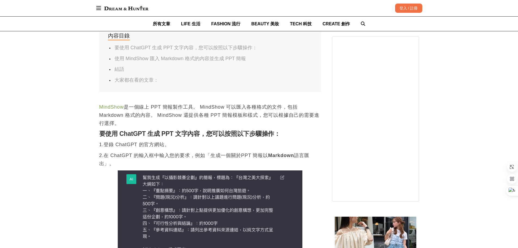
scroll to position [272, 0]
click at [200, 107] on p "MindShow 是一個線上 PPT 簡報製作工具。 MindShow 可以匯入各種格式的文件，包括 Markdown 格式的內容。 MindShow 還提供…" at bounding box center [210, 114] width 222 height 24
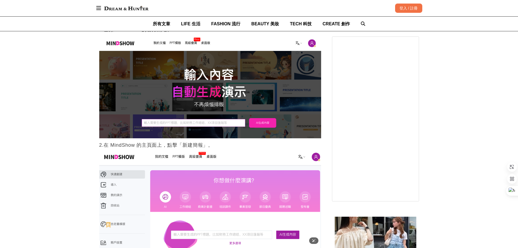
scroll to position [652, 0]
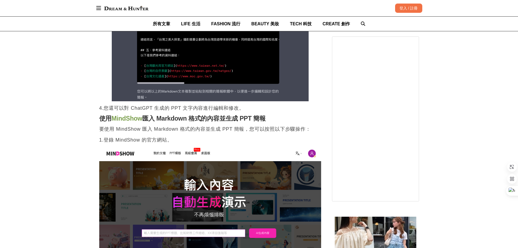
click at [139, 121] on link "MindShow" at bounding box center [126, 118] width 31 height 7
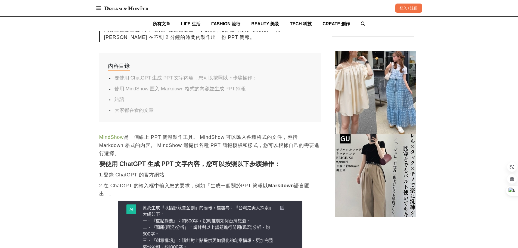
scroll to position [272, 0]
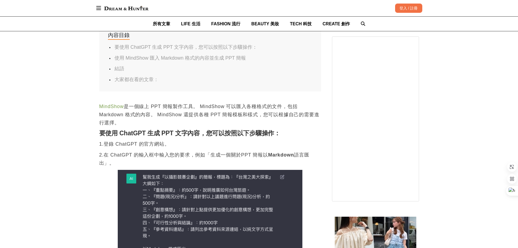
drag, startPoint x: 208, startPoint y: 156, endPoint x: 289, endPoint y: 164, distance: 81.7
click at [289, 164] on p "2.在 ChatGPT 的輸入框中輸入您的要求，例如「生成一個關於PPT 簡報以 Markdown 語言匯出」。" at bounding box center [210, 159] width 222 height 16
copy p "生成一個關於PPT 簡報以 Markdown 語言匯出」。"
